Goal: Information Seeking & Learning: Find contact information

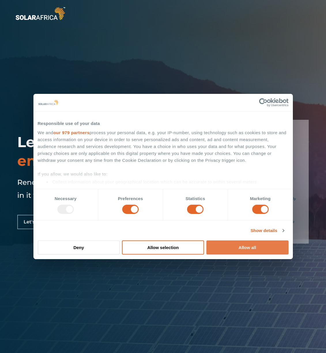
click at [244, 245] on button "Allow all" at bounding box center [247, 247] width 82 height 14
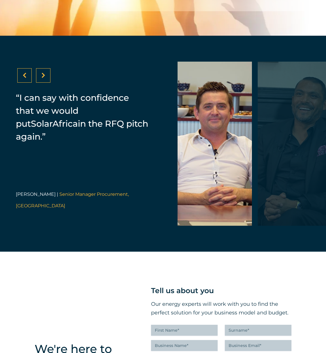
scroll to position [1251, 0]
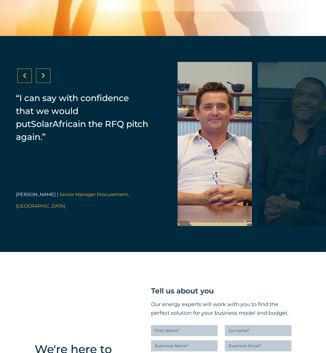
click at [296, 196] on div at bounding box center [294, 144] width 74 height 164
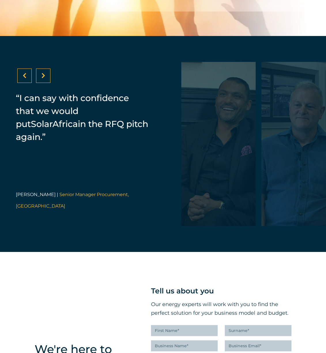
drag, startPoint x: 296, startPoint y: 196, endPoint x: 220, endPoint y: 195, distance: 76.3
click at [220, 195] on div at bounding box center [218, 144] width 74 height 164
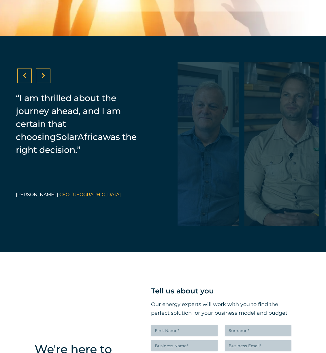
drag, startPoint x: 273, startPoint y: 191, endPoint x: 180, endPoint y: 194, distance: 93.9
click at [180, 194] on div at bounding box center [201, 144] width 74 height 164
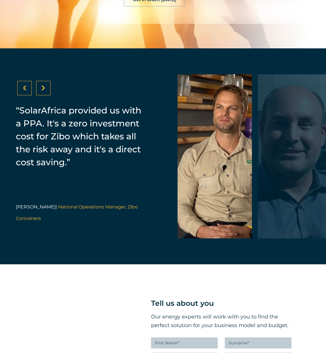
scroll to position [1226, 0]
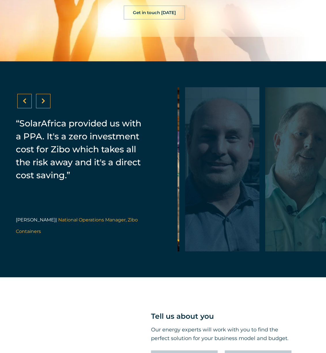
drag, startPoint x: 248, startPoint y: 197, endPoint x: 183, endPoint y: 199, distance: 65.4
click at [183, 199] on div at bounding box center [142, 169] width 1034 height 164
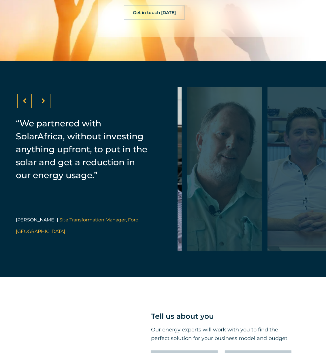
drag, startPoint x: 259, startPoint y: 199, endPoint x: 189, endPoint y: 200, distance: 70.8
click at [189, 200] on div at bounding box center [224, 169] width 74 height 164
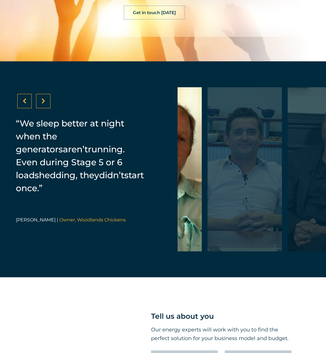
drag, startPoint x: 263, startPoint y: 201, endPoint x: 213, endPoint y: 200, distance: 50.1
click at [213, 200] on div at bounding box center [244, 169] width 74 height 164
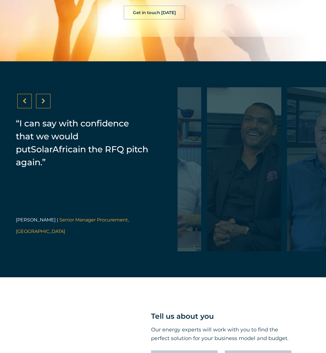
drag, startPoint x: 263, startPoint y: 199, endPoint x: 212, endPoint y: 199, distance: 50.7
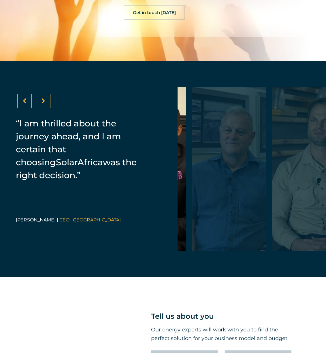
drag, startPoint x: 273, startPoint y: 197, endPoint x: 195, endPoint y: 198, distance: 78.3
click at [195, 198] on div at bounding box center [228, 169] width 74 height 164
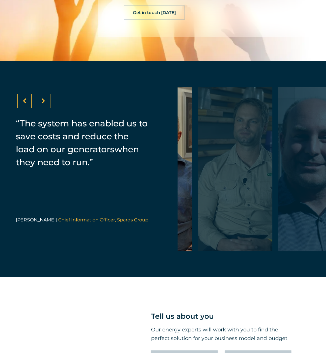
drag, startPoint x: 258, startPoint y: 198, endPoint x: 197, endPoint y: 199, distance: 60.2
click at [198, 199] on div at bounding box center [235, 169] width 74 height 164
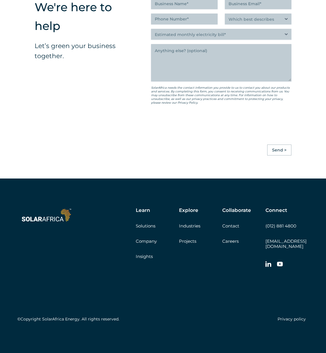
scroll to position [1599, 0]
click at [231, 229] on link "Contact" at bounding box center [230, 225] width 17 height 5
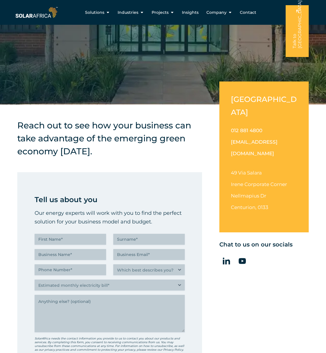
scroll to position [163, 0]
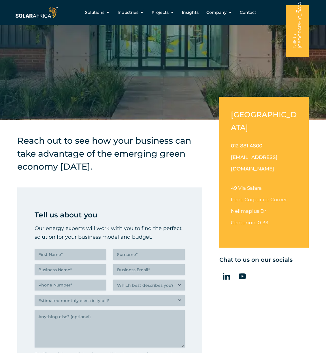
click at [165, 138] on h4 "Reach out to see how your business can take advantage of the emerging green eco…" at bounding box center [109, 153] width 184 height 39
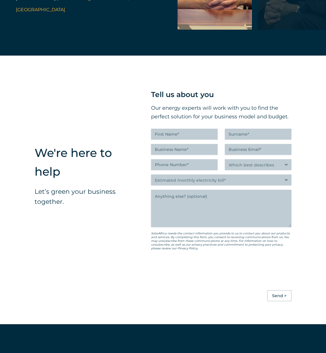
scroll to position [1599, 0]
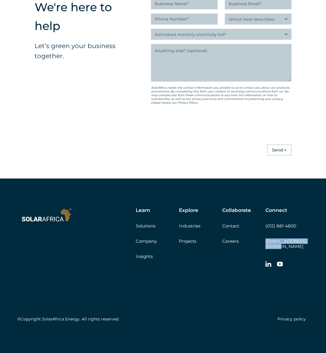
drag, startPoint x: 313, startPoint y: 247, endPoint x: 262, endPoint y: 247, distance: 50.9
click at [262, 246] on div "Learn Solutions Company Insights Explore Industries Projects Collaborate Contac…" at bounding box center [163, 265] width 326 height 174
copy link "[EMAIL_ADDRESS][DOMAIN_NAME]"
drag, startPoint x: 277, startPoint y: 231, endPoint x: 266, endPoint y: 232, distance: 10.9
click at [266, 232] on div "Connect (012) 881 4800 [EMAIL_ADDRESS][DOMAIN_NAME]" at bounding box center [286, 238] width 43 height 63
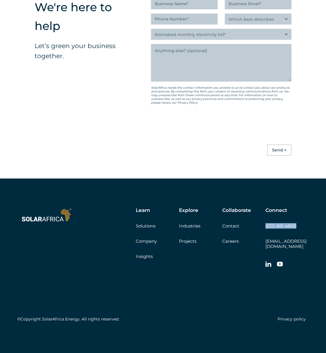
copy link "(012) 881 4800"
